Goal: Transaction & Acquisition: Purchase product/service

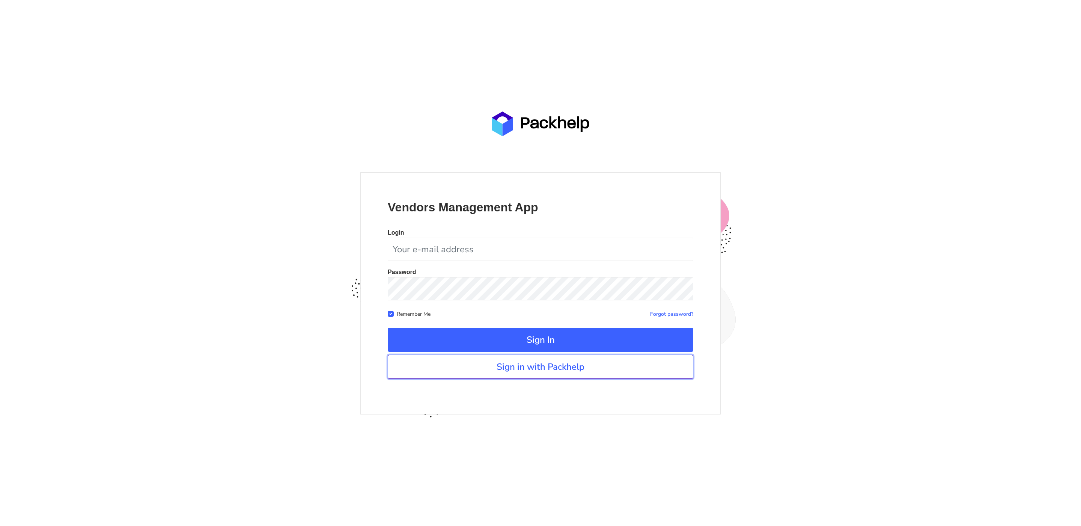
click at [577, 372] on link "Sign in with Packhelp" at bounding box center [541, 367] width 306 height 24
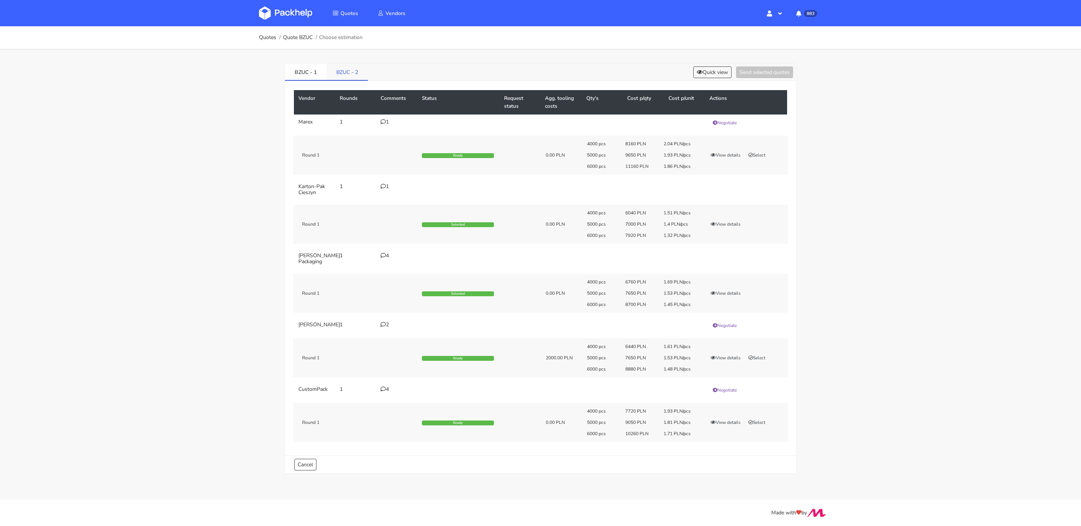
click at [346, 72] on link "BZUC - 2" at bounding box center [347, 71] width 41 height 17
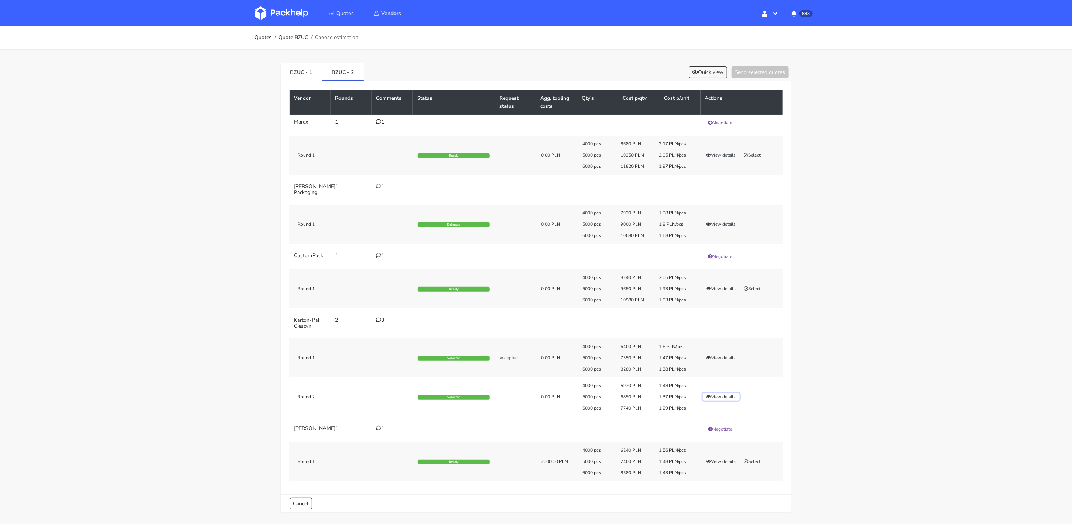
click at [733, 397] on button "View details" at bounding box center [721, 397] width 37 height 8
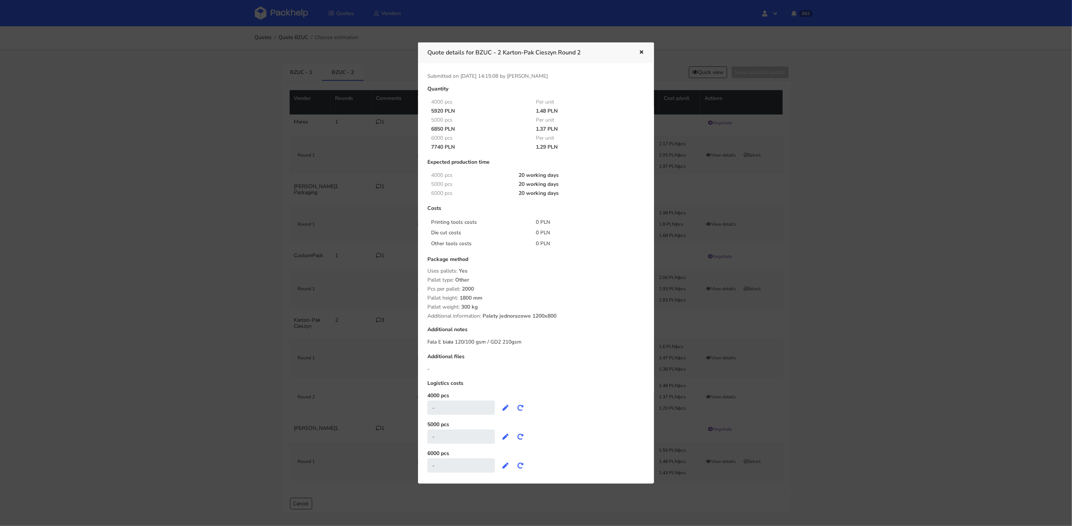
click at [644, 50] on icon "button" at bounding box center [641, 52] width 6 height 5
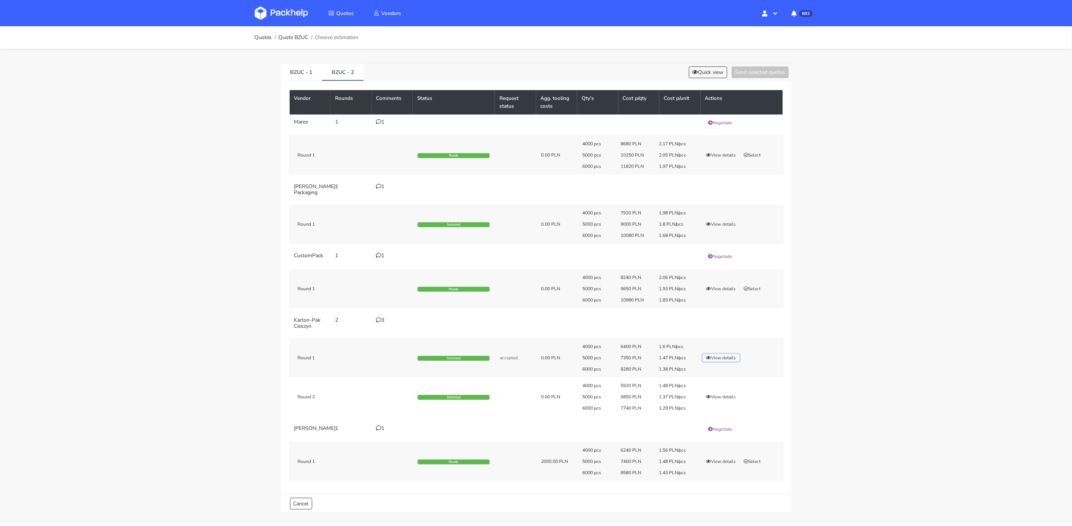
click at [727, 355] on button "View details" at bounding box center [721, 358] width 37 height 8
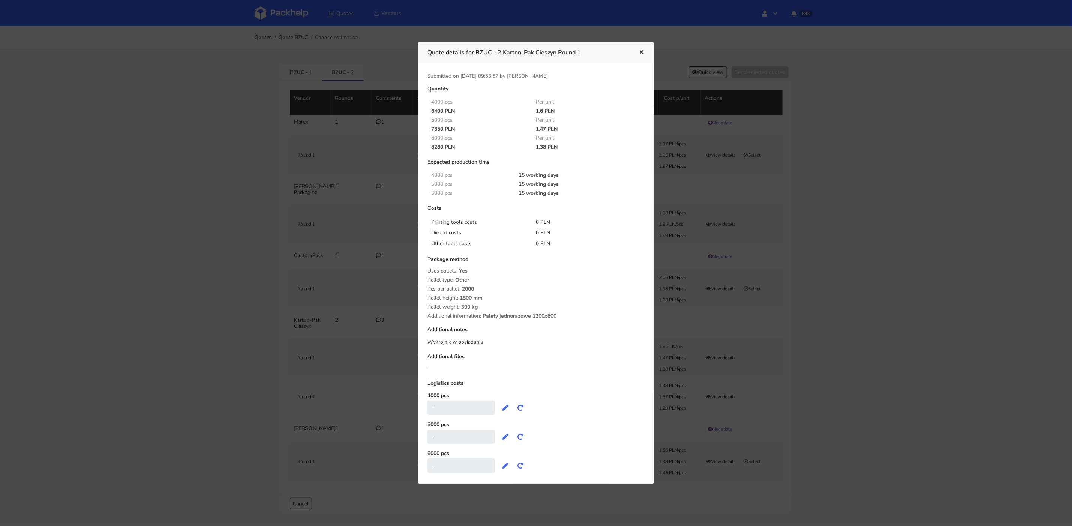
click at [642, 53] on icon "button" at bounding box center [641, 52] width 6 height 5
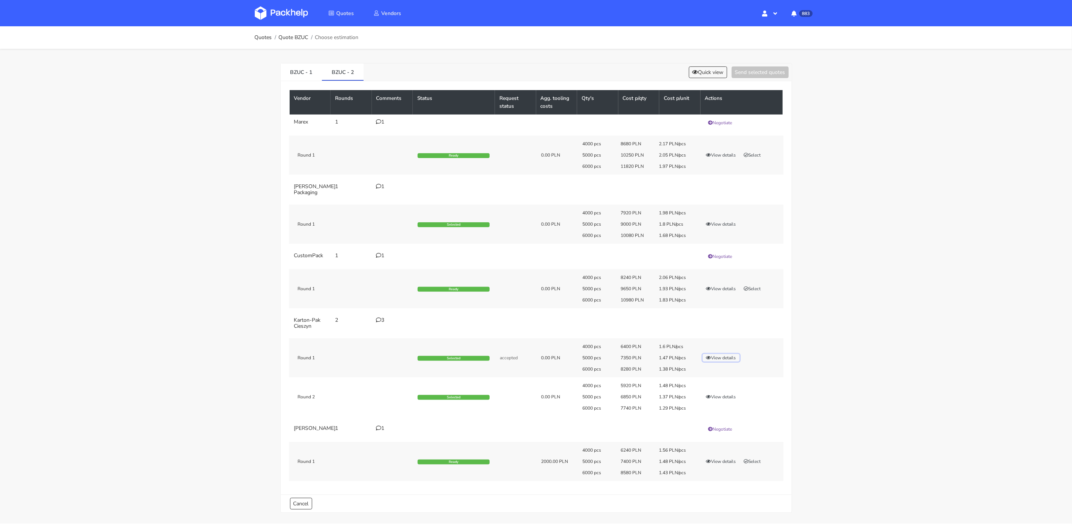
click at [725, 359] on button "View details" at bounding box center [721, 358] width 37 height 8
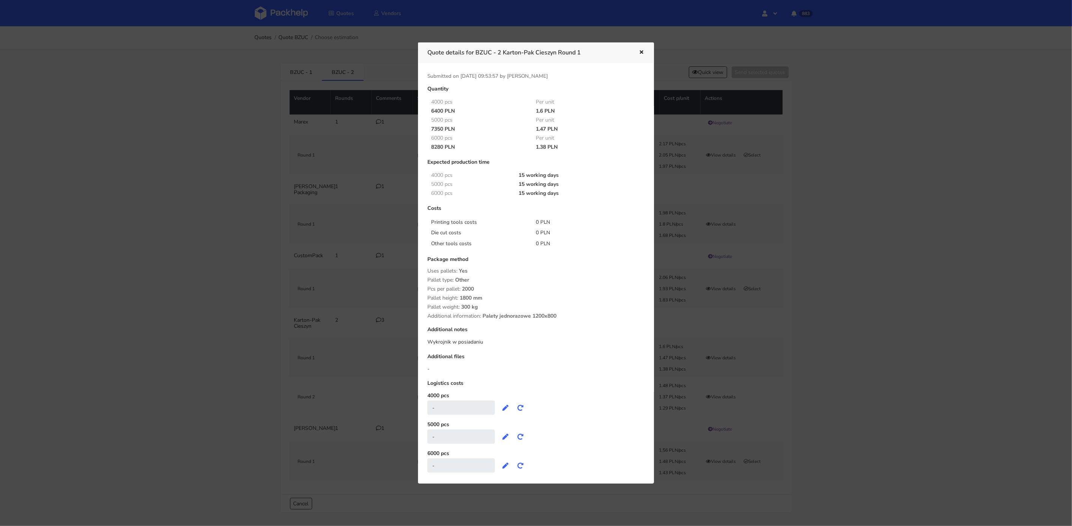
click at [640, 49] on button "button" at bounding box center [641, 53] width 8 height 10
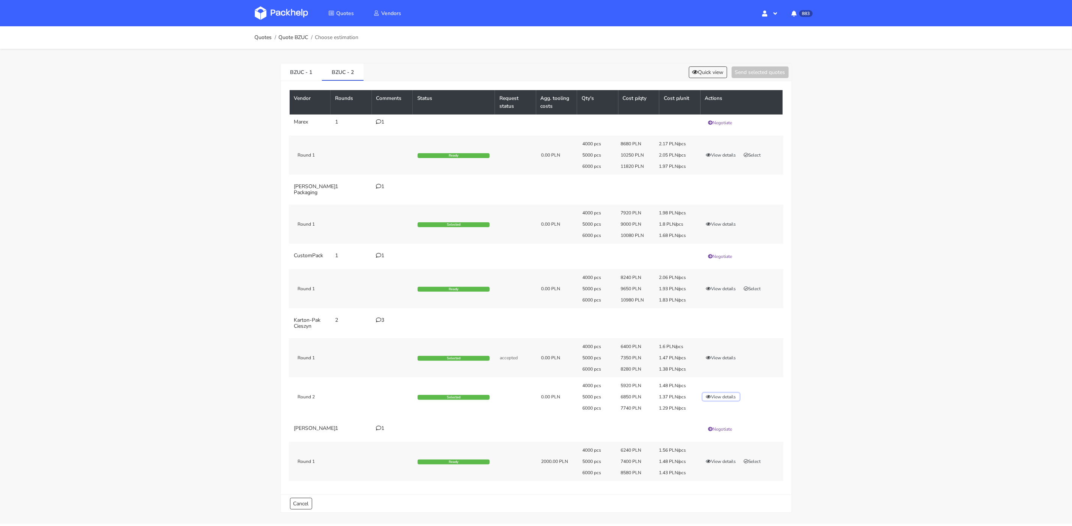
click at [715, 395] on button "View details" at bounding box center [721, 397] width 37 height 8
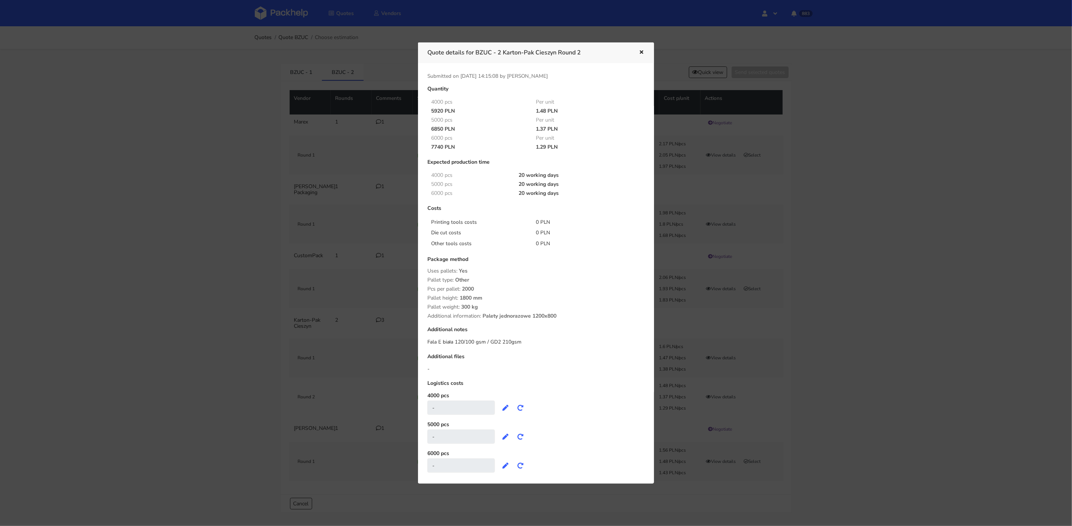
click at [643, 52] on icon "button" at bounding box center [641, 52] width 6 height 5
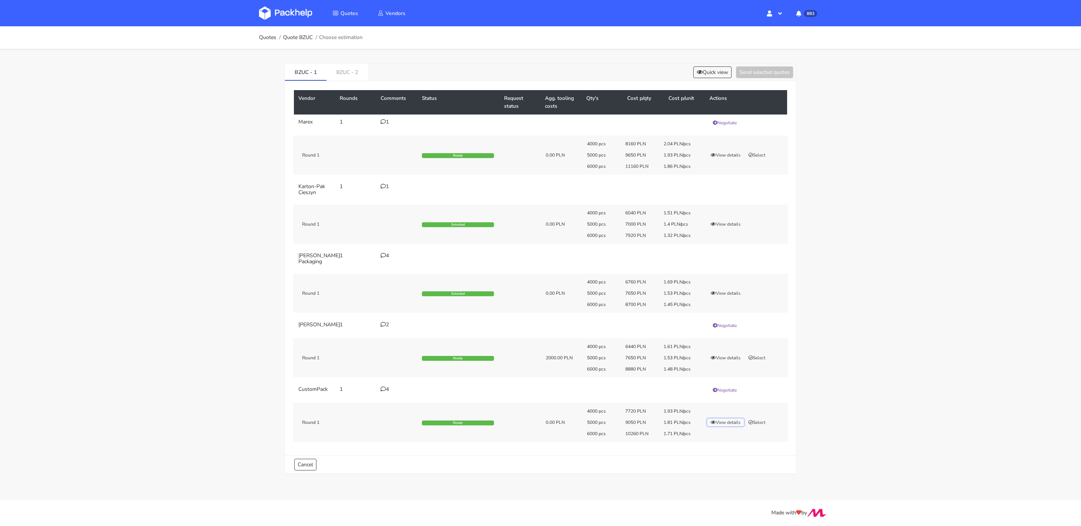
click at [732, 423] on button "View details" at bounding box center [725, 422] width 37 height 8
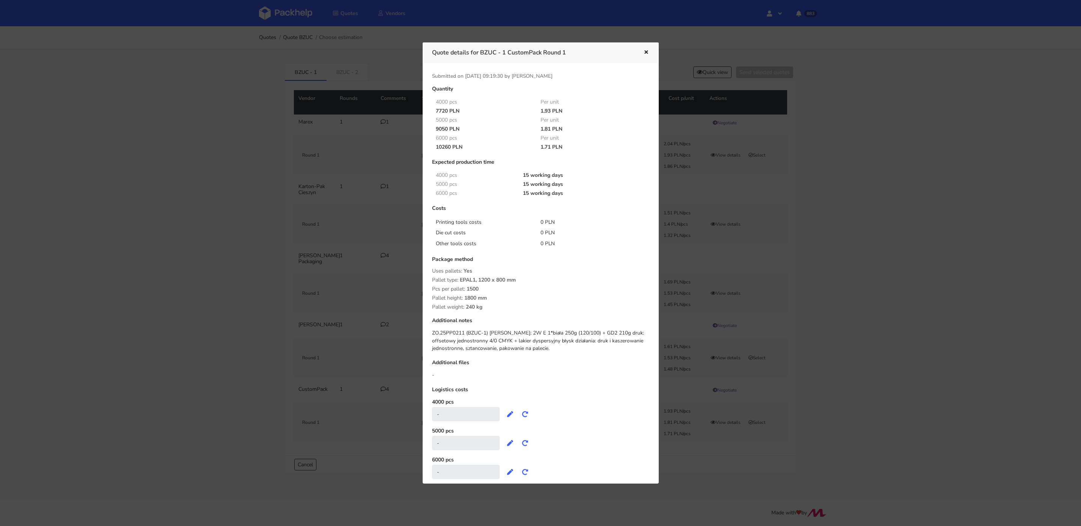
click at [646, 53] on icon "button" at bounding box center [646, 52] width 6 height 5
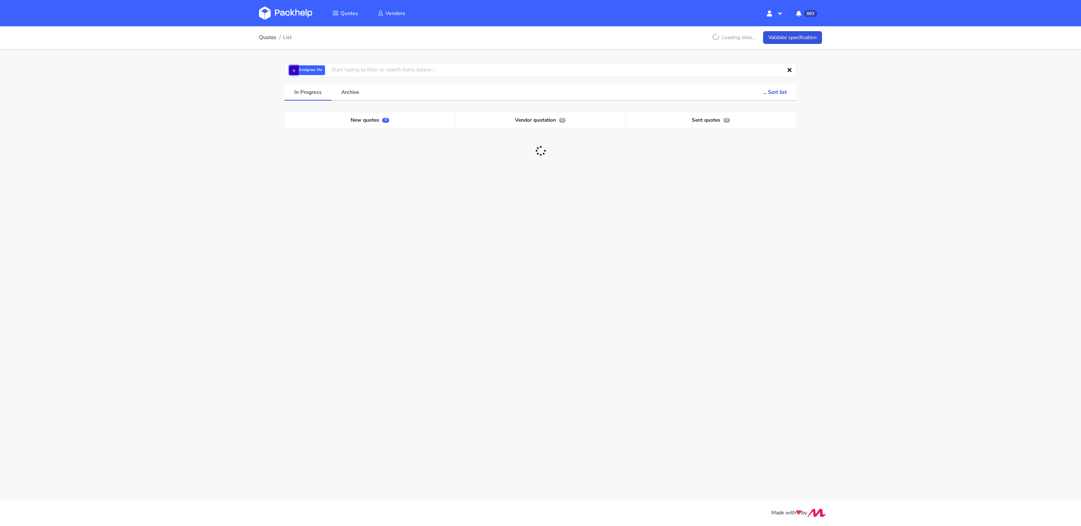
click at [294, 71] on button "×" at bounding box center [294, 70] width 10 height 10
click at [309, 71] on input "text" at bounding box center [540, 70] width 512 height 14
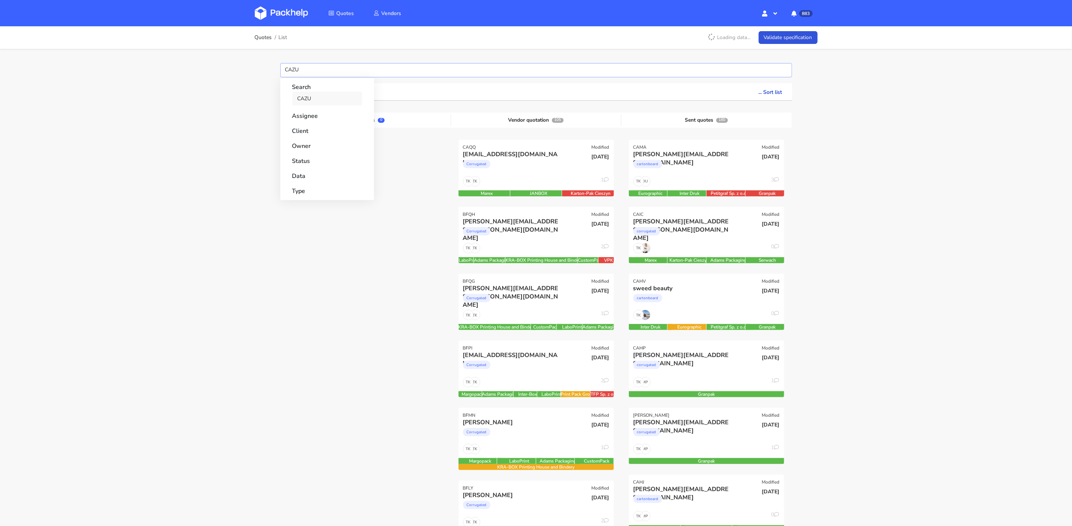
type input "CAZU"
click at [321, 102] on link "CAZU" at bounding box center [327, 99] width 70 height 14
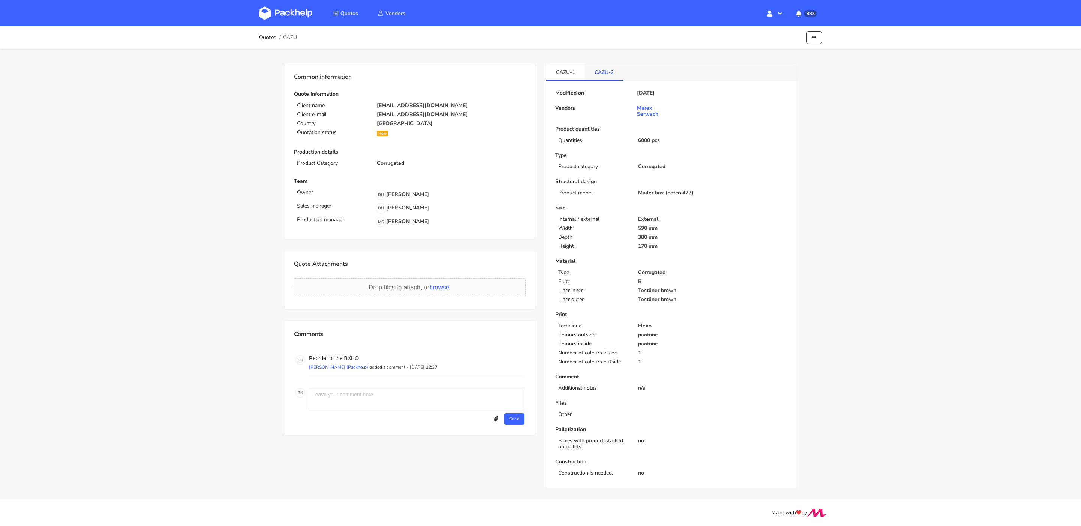
click at [598, 70] on link "CAZU-2" at bounding box center [604, 71] width 39 height 17
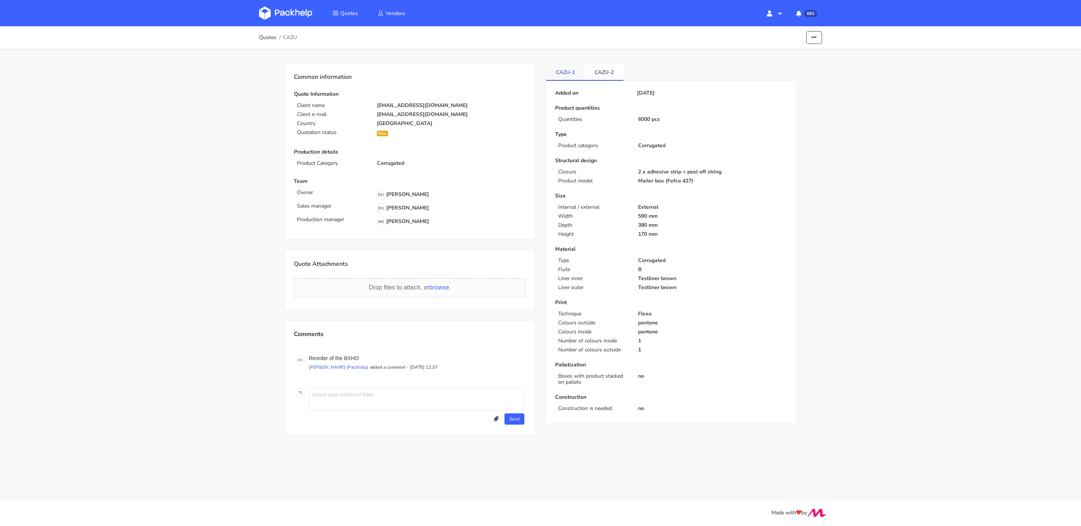
click at [564, 71] on link "CAZU-1" at bounding box center [565, 71] width 39 height 17
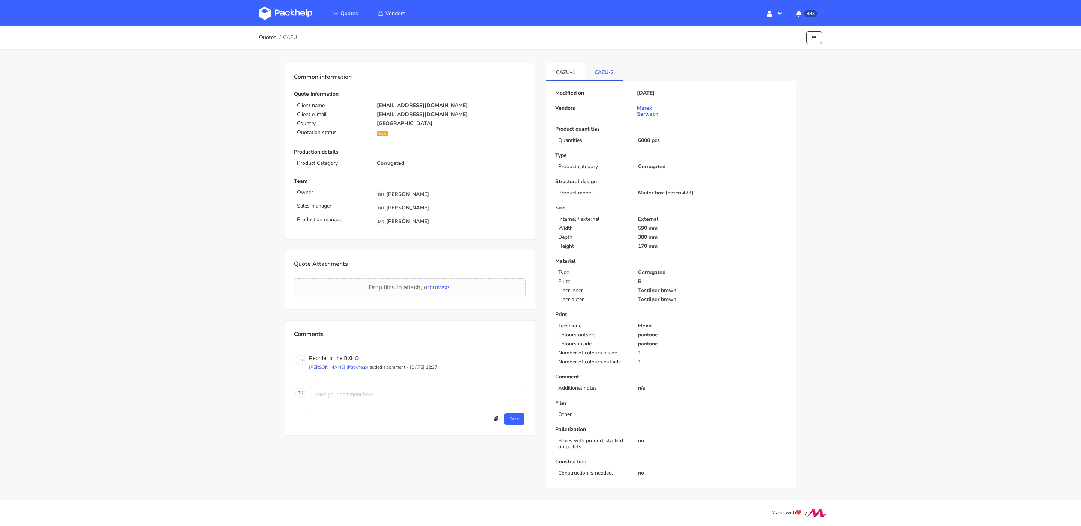
click at [613, 74] on link "CAZU-2" at bounding box center [604, 71] width 39 height 17
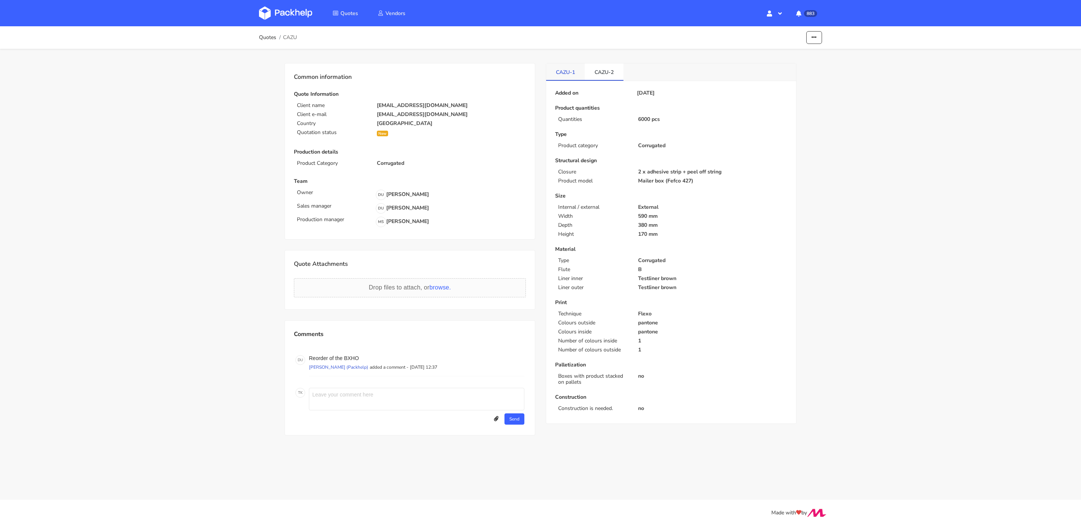
click at [550, 73] on link "CAZU-1" at bounding box center [565, 71] width 39 height 17
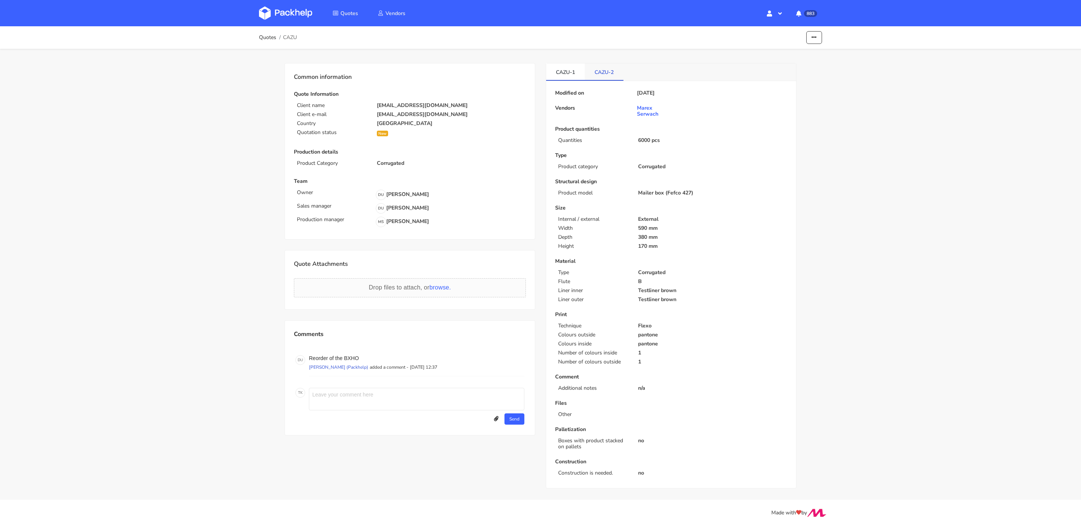
click at [601, 73] on link "CAZU-2" at bounding box center [604, 71] width 39 height 17
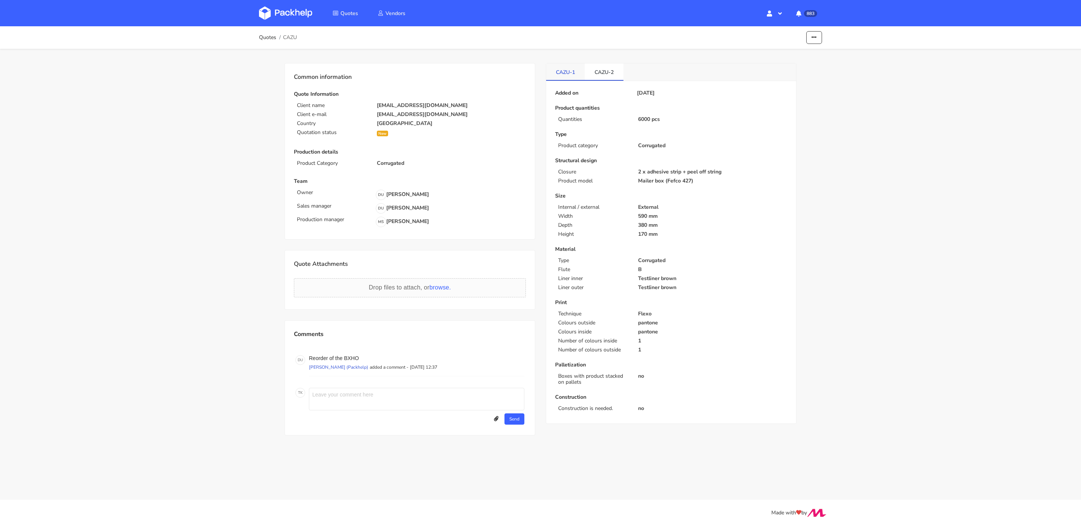
click at [550, 75] on link "CAZU-1" at bounding box center [565, 71] width 39 height 17
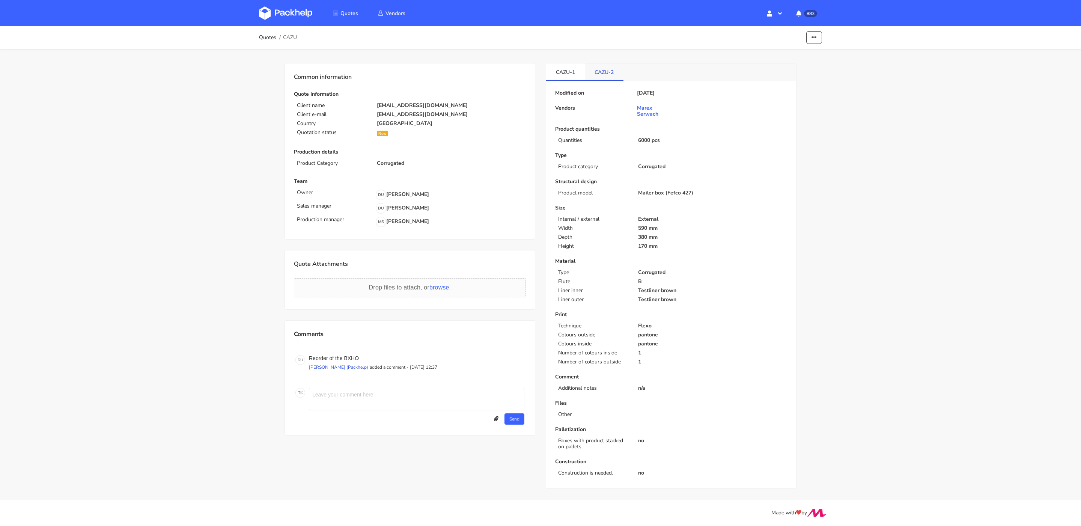
click at [614, 75] on link "CAZU-2" at bounding box center [604, 71] width 39 height 17
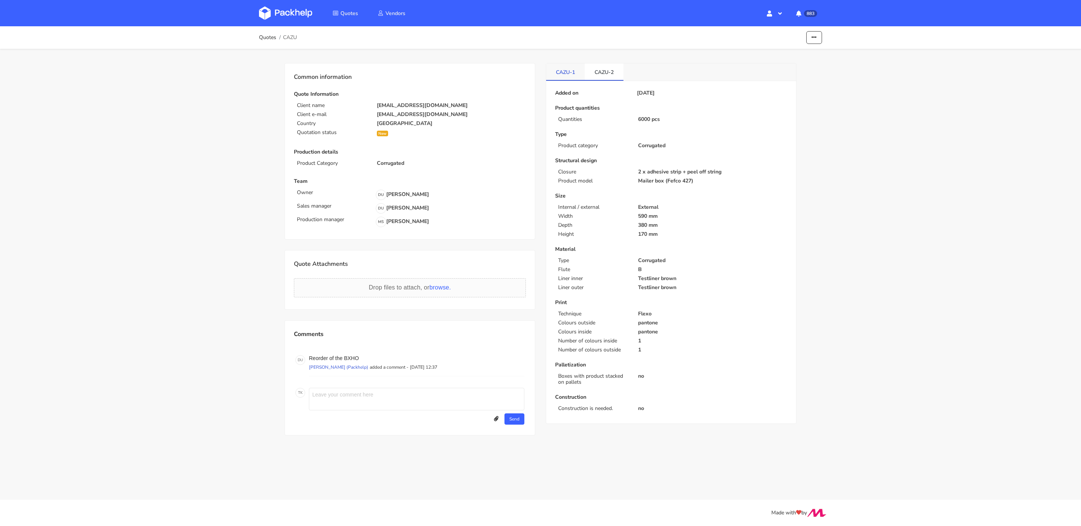
click at [575, 74] on link "CAZU-1" at bounding box center [565, 71] width 39 height 17
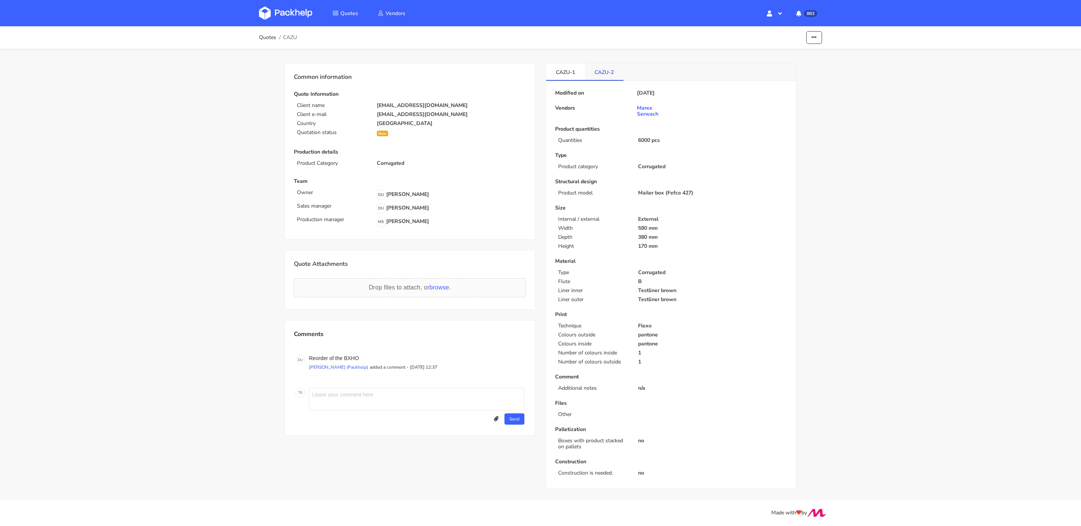
click at [622, 76] on link "CAZU-2" at bounding box center [604, 71] width 39 height 17
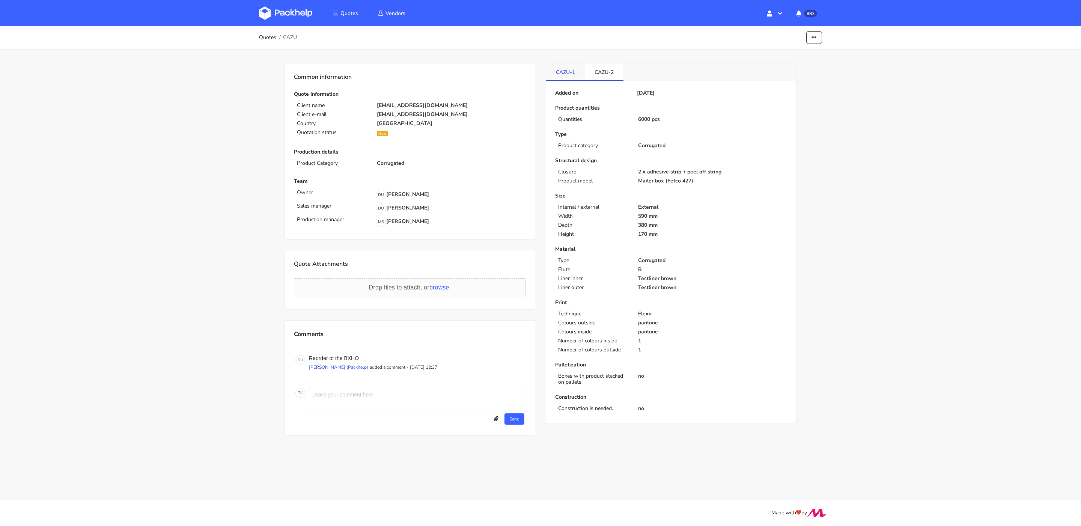
click at [576, 76] on link "CAZU-1" at bounding box center [565, 71] width 39 height 17
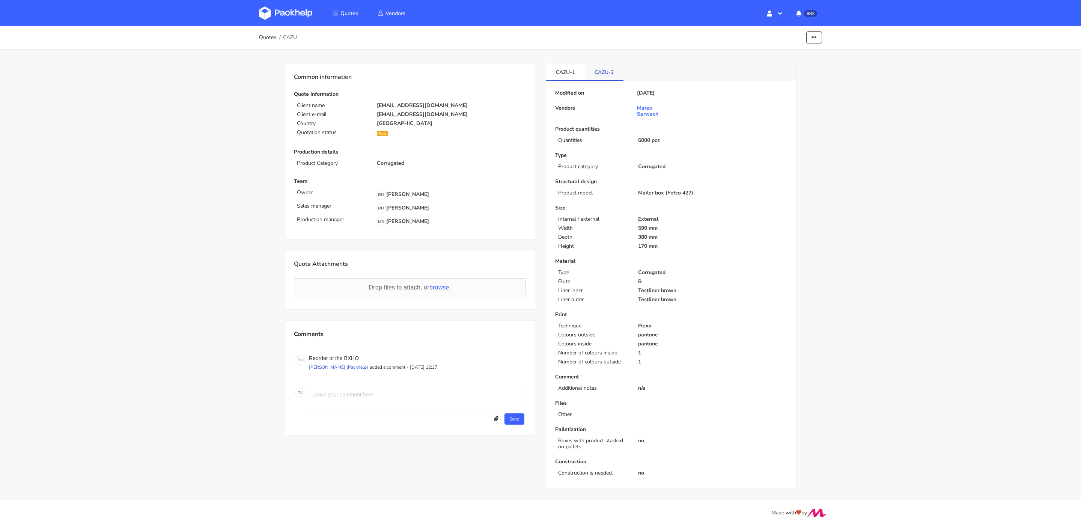
click at [614, 74] on link "CAZU-2" at bounding box center [604, 71] width 39 height 17
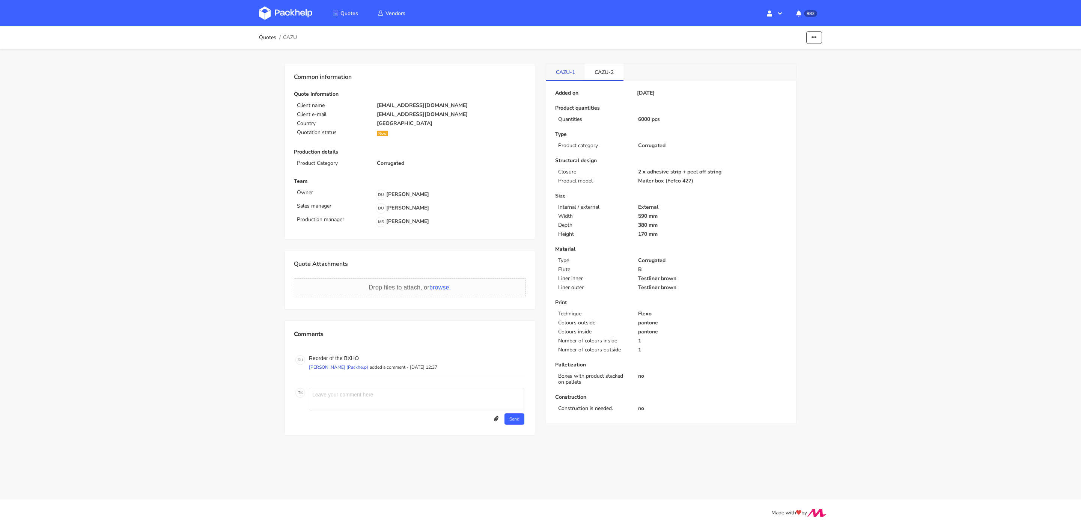
click at [570, 73] on link "CAZU-1" at bounding box center [565, 71] width 39 height 17
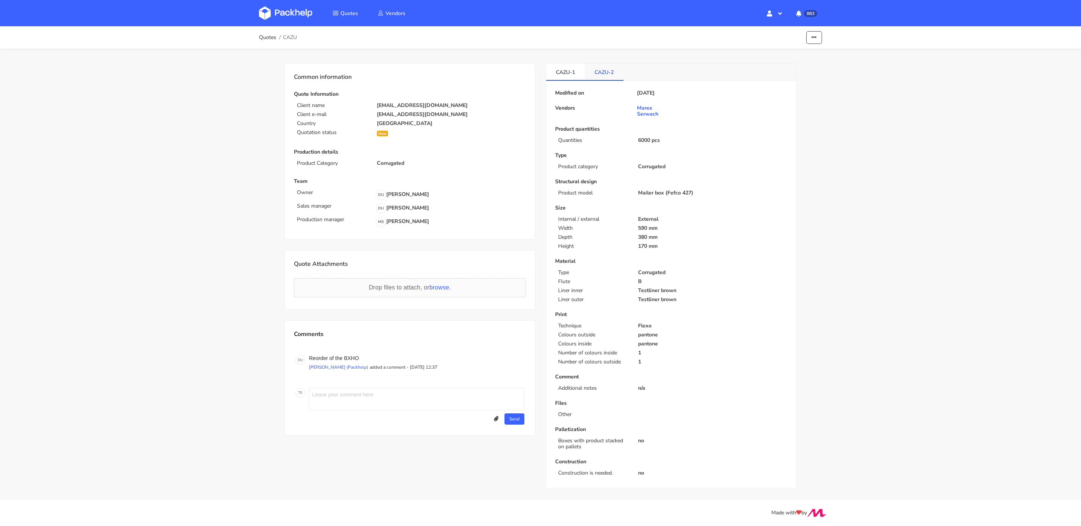
click at [604, 70] on link "CAZU-2" at bounding box center [604, 71] width 39 height 17
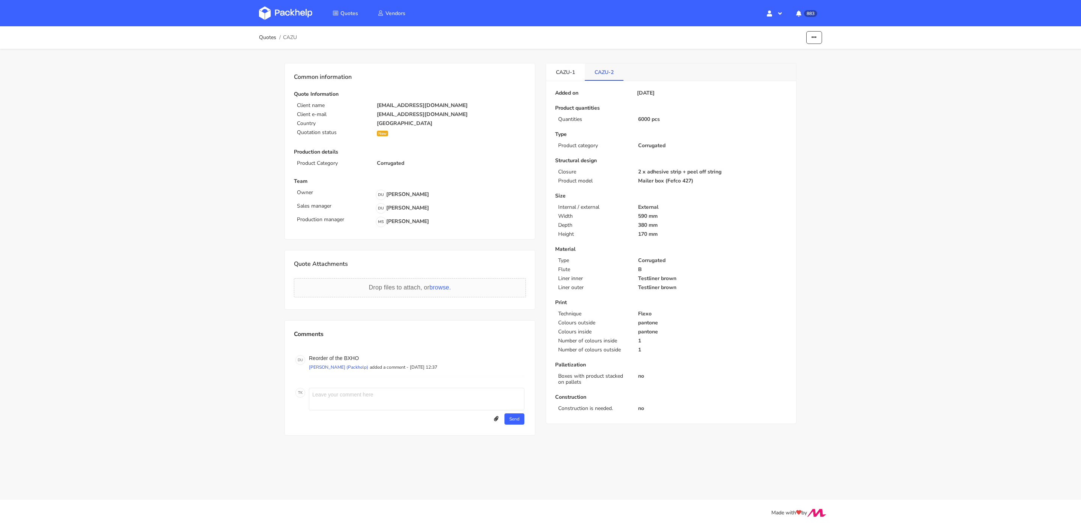
click at [586, 71] on link "CAZU-2" at bounding box center [604, 71] width 39 height 17
click at [609, 72] on link "CAZU-2" at bounding box center [604, 71] width 39 height 17
click at [560, 72] on link "CAZU-1" at bounding box center [565, 71] width 39 height 17
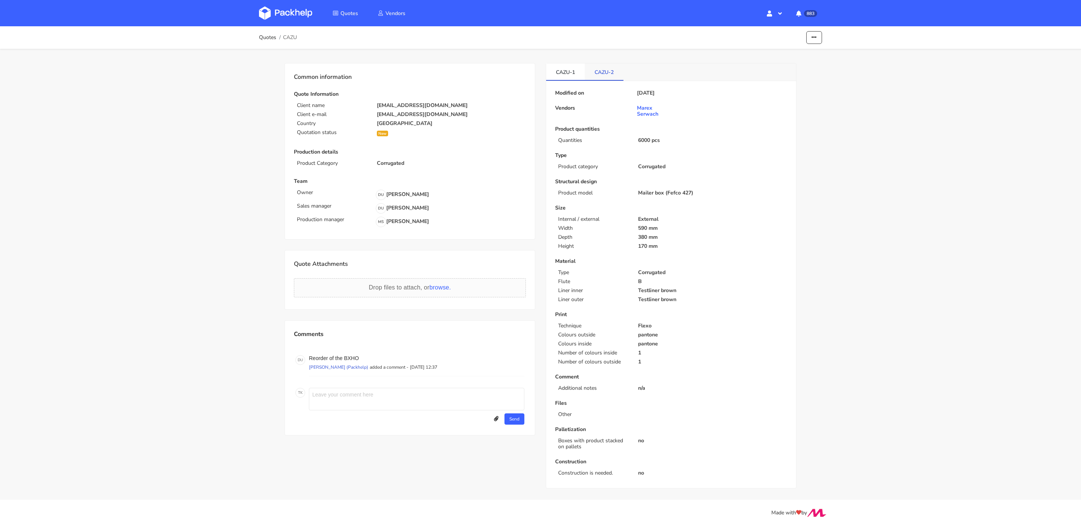
click at [587, 73] on link "CAZU-2" at bounding box center [604, 71] width 39 height 17
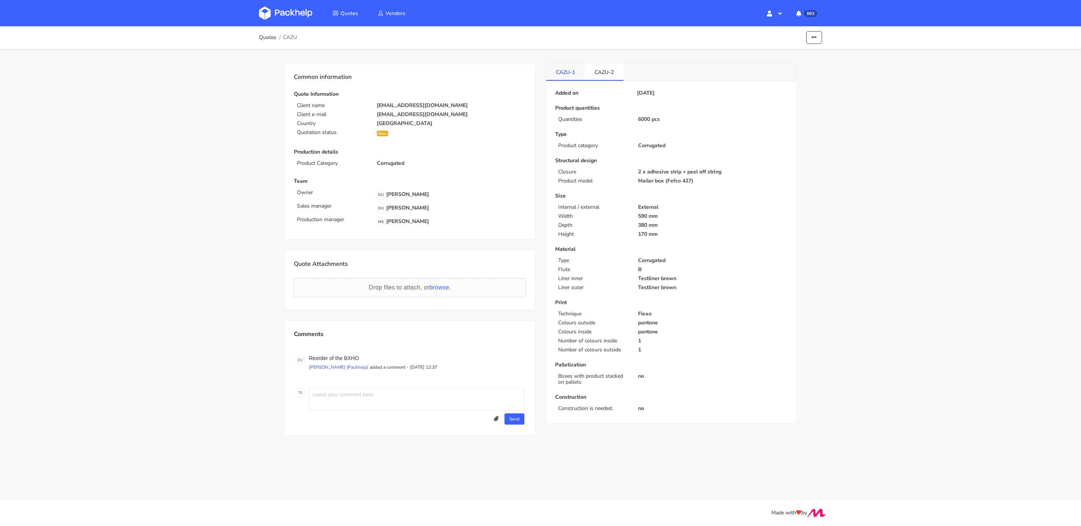
click at [561, 73] on link "CAZU-1" at bounding box center [565, 71] width 39 height 17
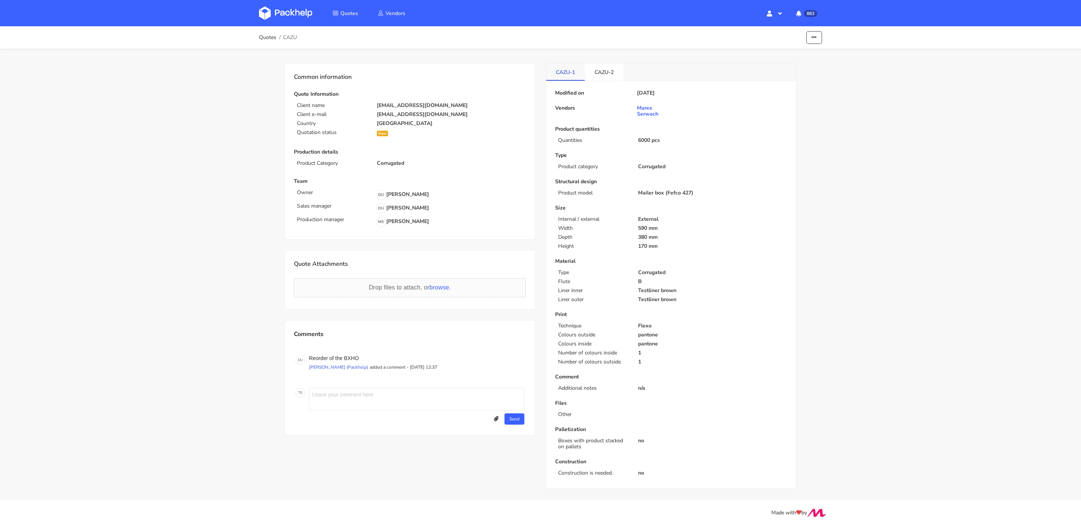
click at [577, 73] on link "CAZU-1" at bounding box center [565, 71] width 39 height 17
click at [350, 357] on p "Reorder of the BXHO" at bounding box center [416, 358] width 215 height 6
copy p "BXHO"
click at [814, 34] on button "button" at bounding box center [814, 37] width 16 height 13
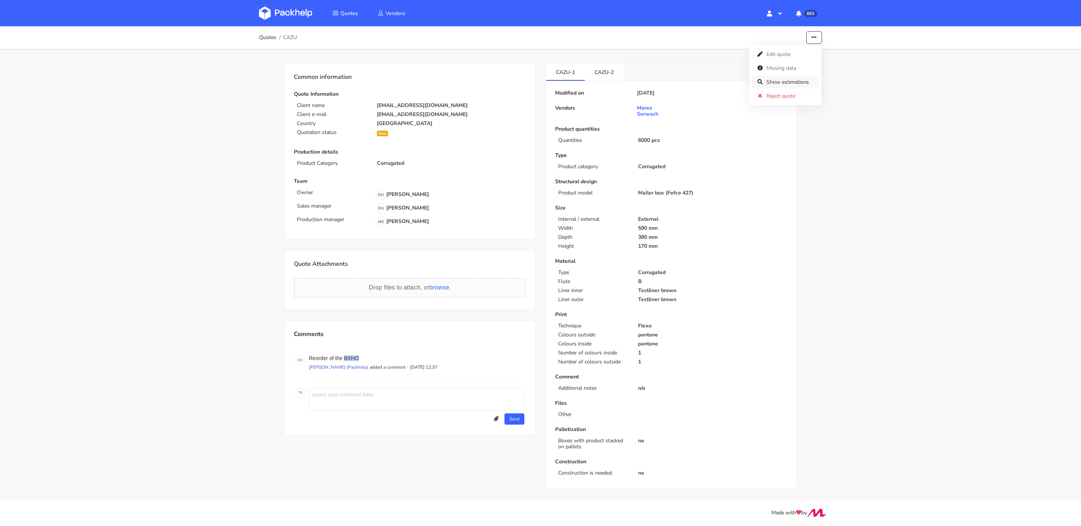
click at [802, 84] on link "Show estimations" at bounding box center [785, 82] width 66 height 12
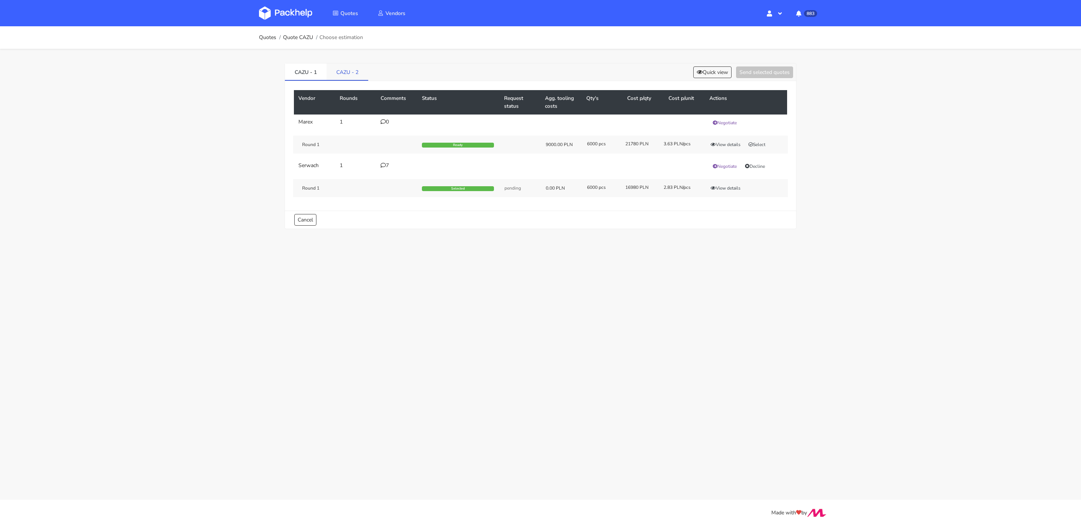
click at [344, 77] on link "CAZU - 2" at bounding box center [348, 71] width 42 height 17
click at [310, 68] on link "CAZU - 1" at bounding box center [306, 71] width 42 height 17
click at [724, 143] on button "View details" at bounding box center [725, 145] width 37 height 8
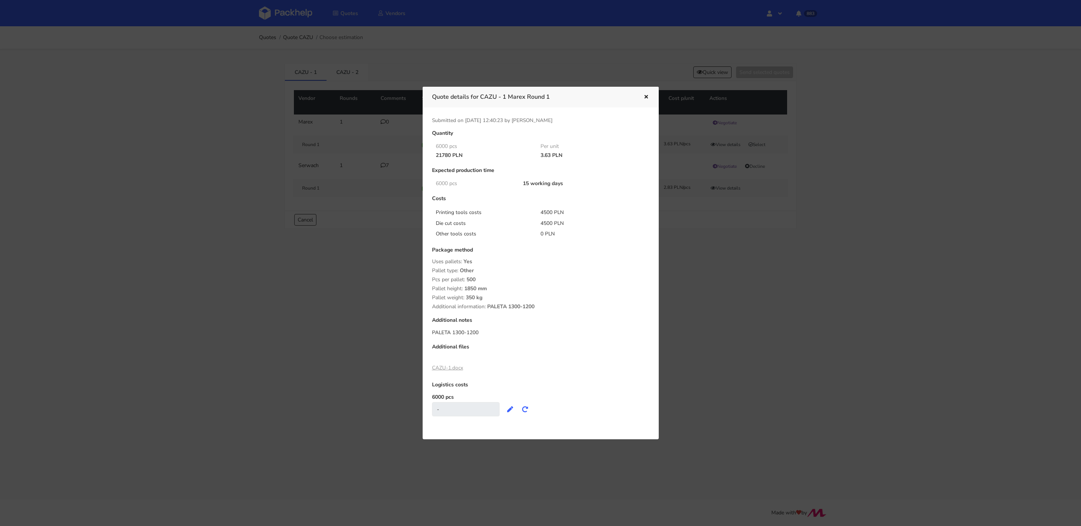
click at [648, 98] on icon "button" at bounding box center [646, 97] width 6 height 5
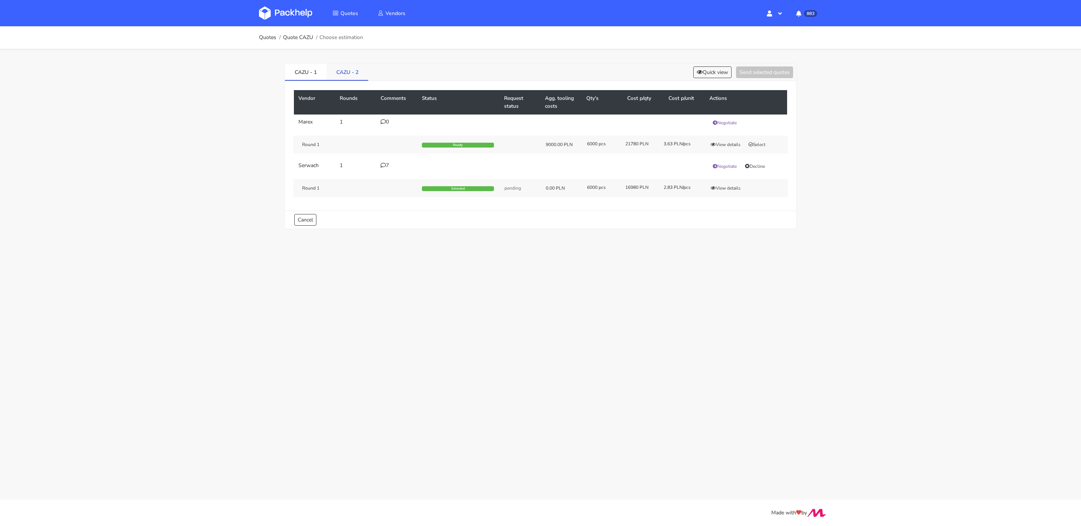
click at [349, 79] on link "CAZU - 2" at bounding box center [348, 71] width 42 height 17
click at [294, 75] on link "CAZU - 1" at bounding box center [306, 71] width 42 height 17
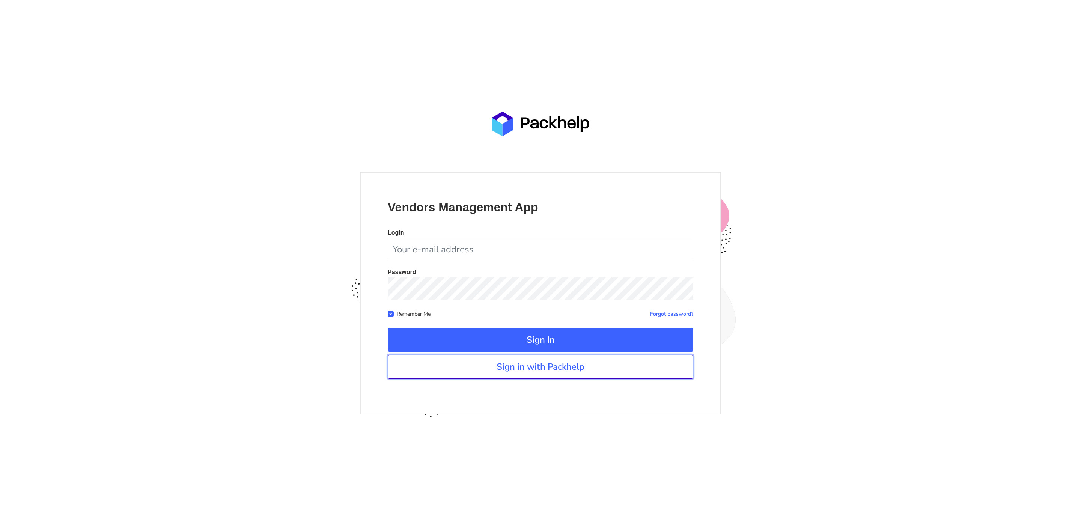
click at [470, 367] on link "Sign in with Packhelp" at bounding box center [541, 367] width 306 height 24
